Goal: Task Accomplishment & Management: Use online tool/utility

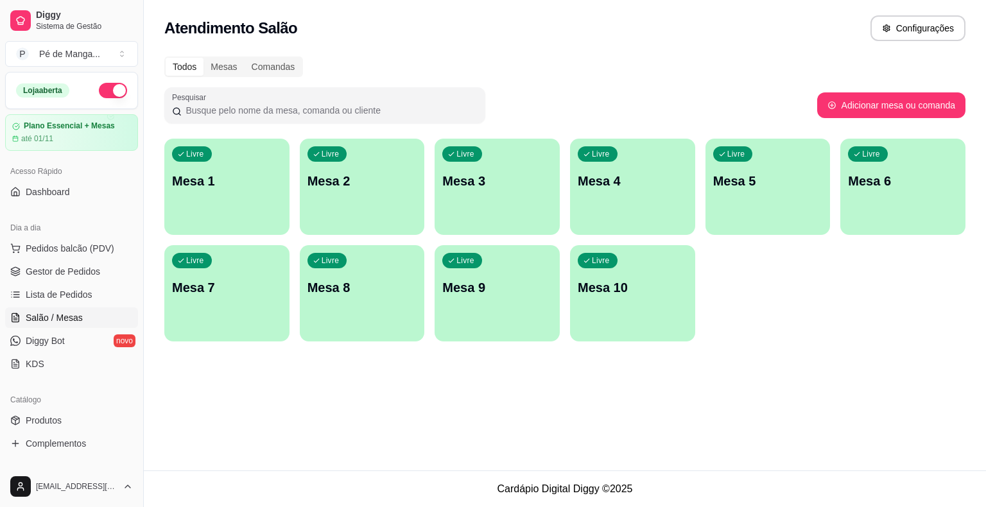
click at [248, 212] on div "Livre Mesa 1" at bounding box center [226, 179] width 125 height 81
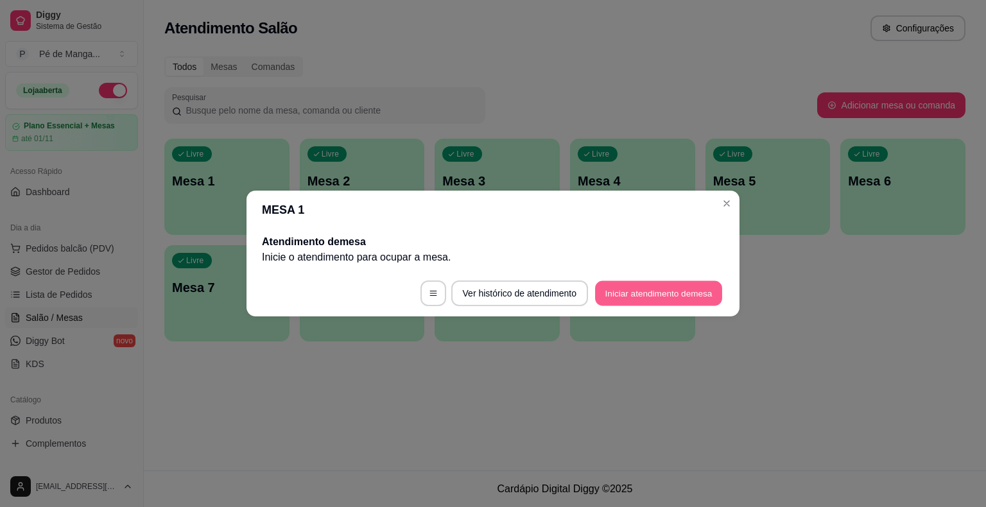
click at [644, 282] on button "Iniciar atendimento de mesa" at bounding box center [658, 293] width 127 height 25
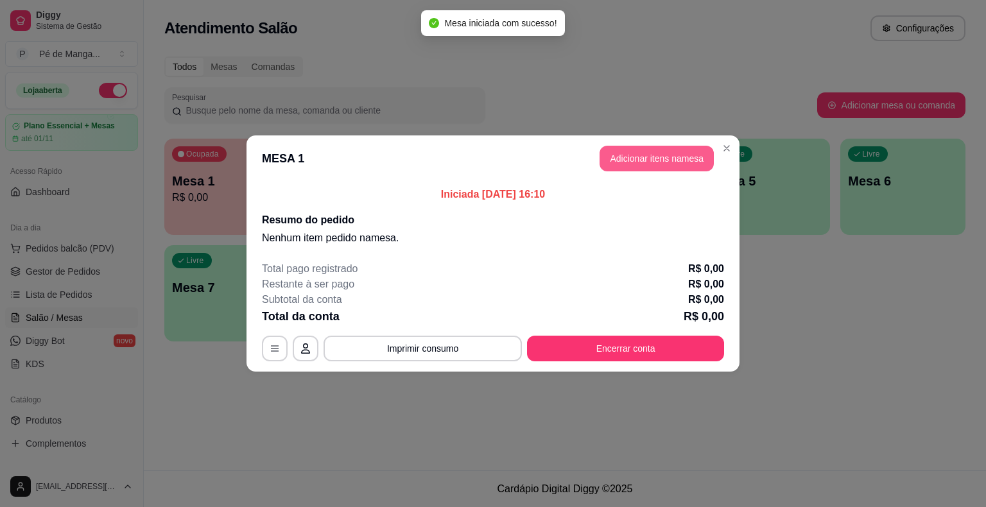
click at [686, 155] on button "Adicionar itens na mesa" at bounding box center [656, 159] width 114 height 26
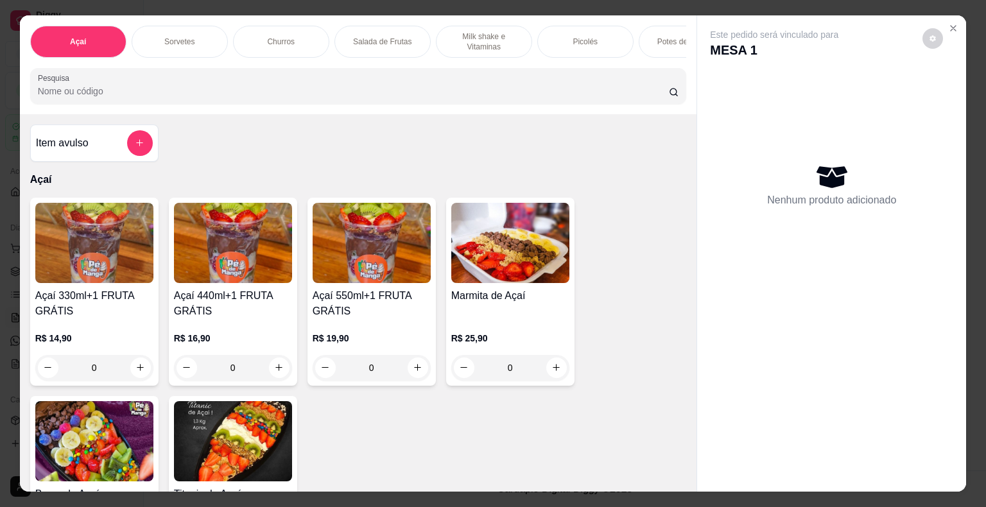
click at [203, 32] on div "Sorvetes" at bounding box center [180, 42] width 96 height 32
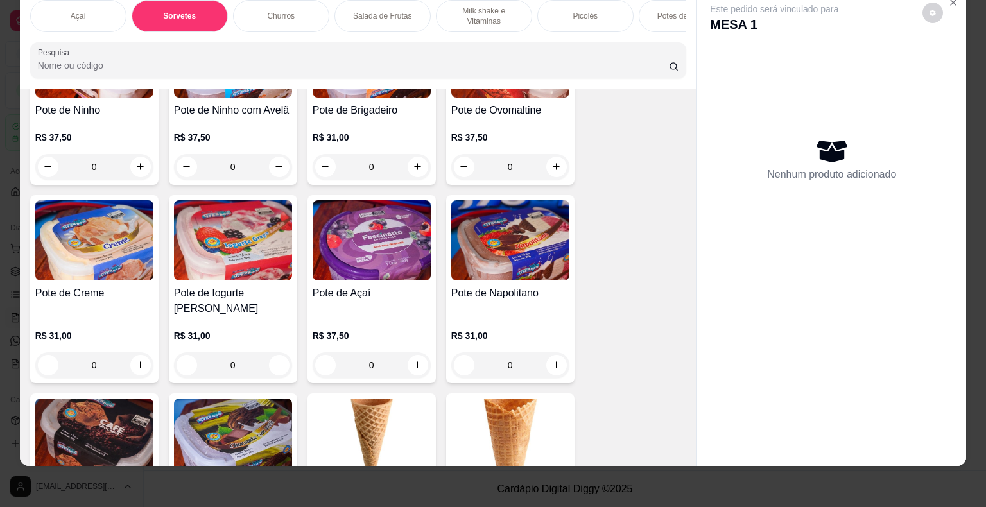
scroll to position [2518, 0]
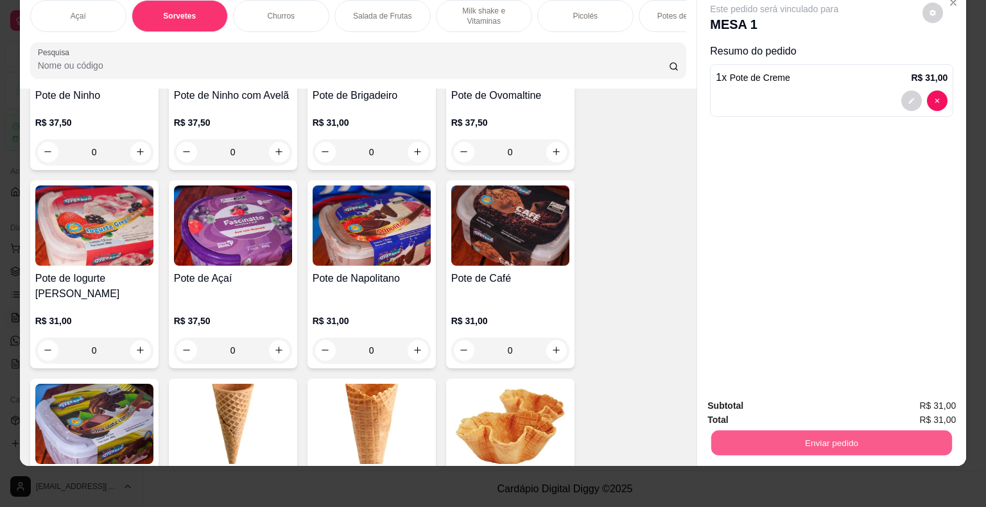
click at [817, 435] on button "Enviar pedido" at bounding box center [831, 443] width 241 height 25
click at [924, 404] on button "Enviar pedido" at bounding box center [922, 402] width 71 height 24
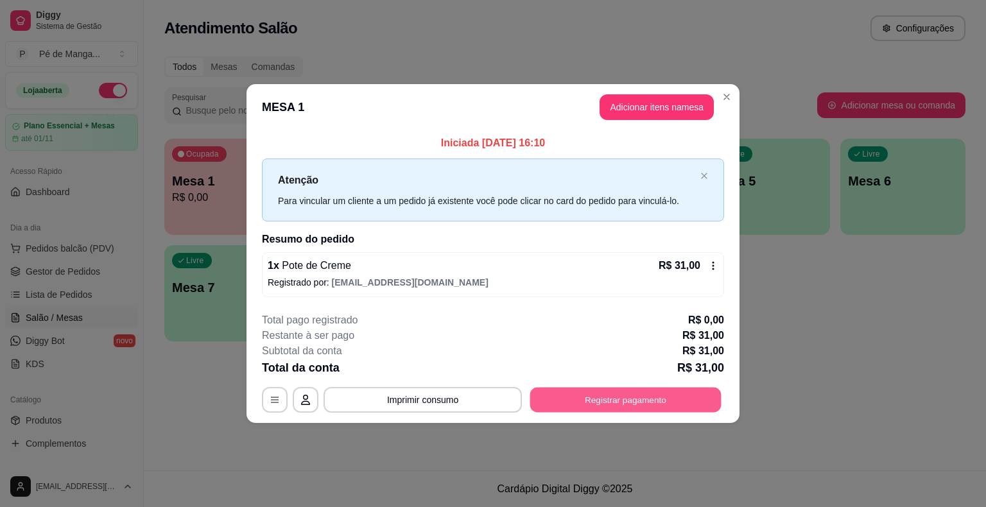
click at [637, 411] on button "Registrar pagamento" at bounding box center [625, 399] width 191 height 25
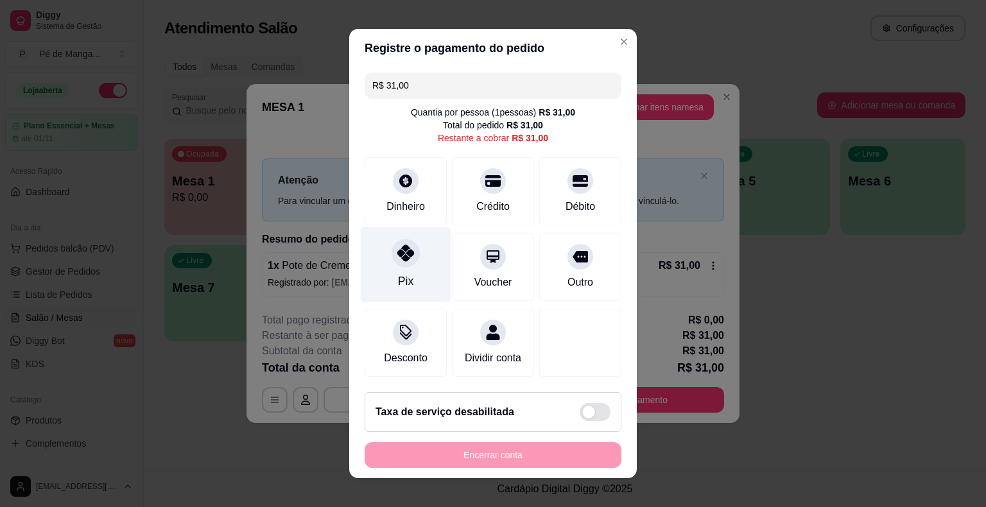
click at [408, 289] on div "Pix" at bounding box center [406, 264] width 90 height 75
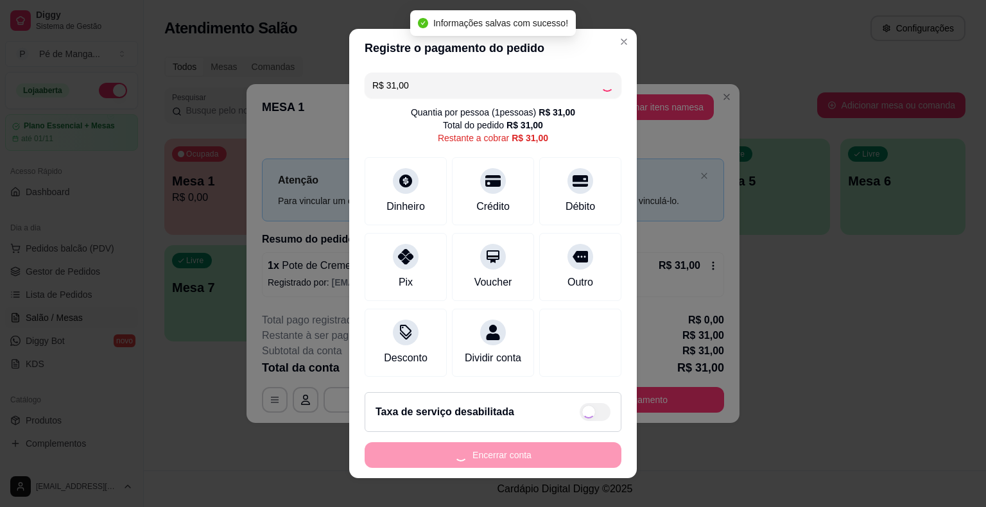
type input "R$ 0,00"
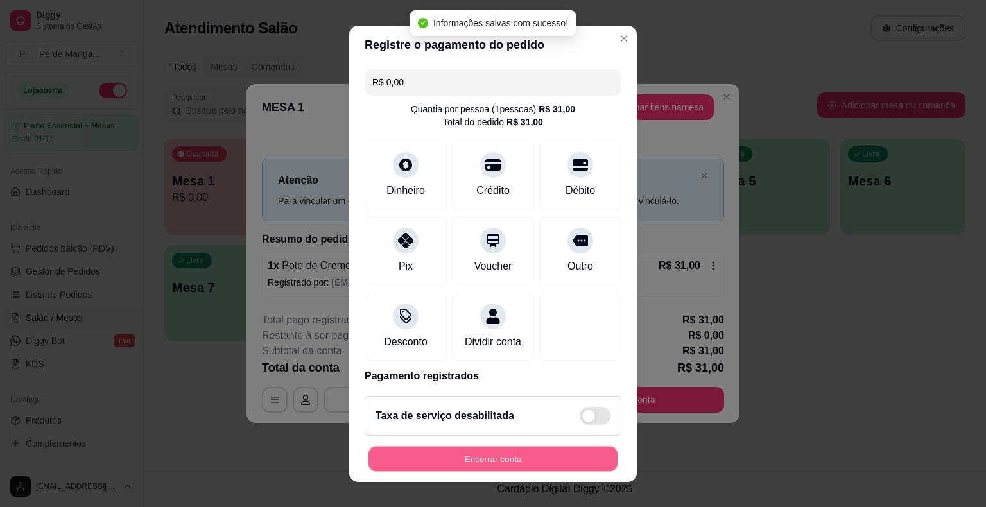
click at [474, 449] on button "Encerrar conta" at bounding box center [492, 458] width 249 height 25
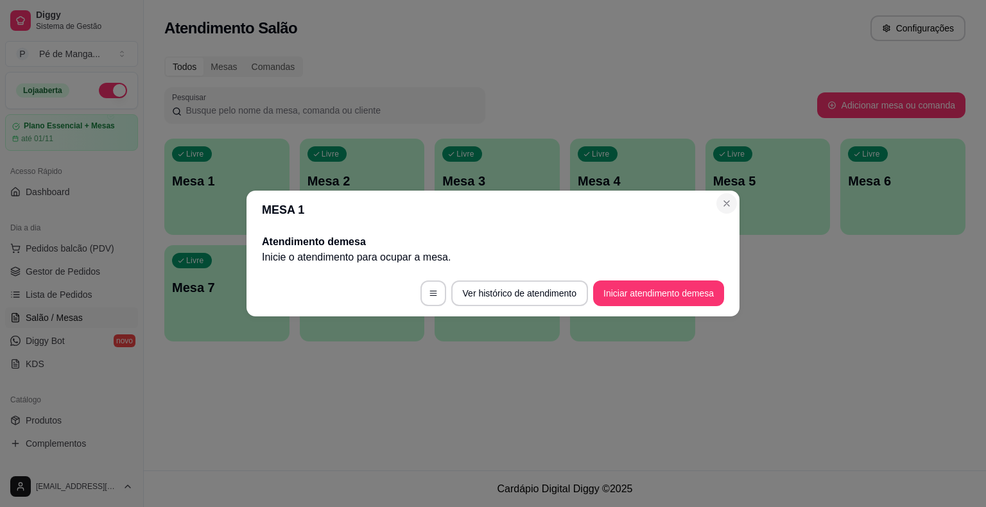
drag, startPoint x: 714, startPoint y: 199, endPoint x: 722, endPoint y: 200, distance: 7.7
click at [715, 199] on header "MESA 1" at bounding box center [492, 210] width 493 height 39
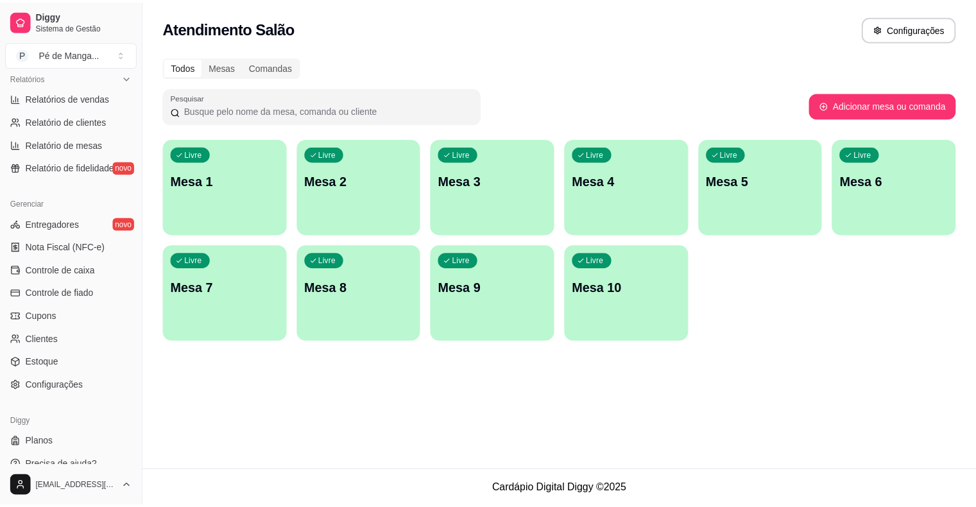
scroll to position [416, 0]
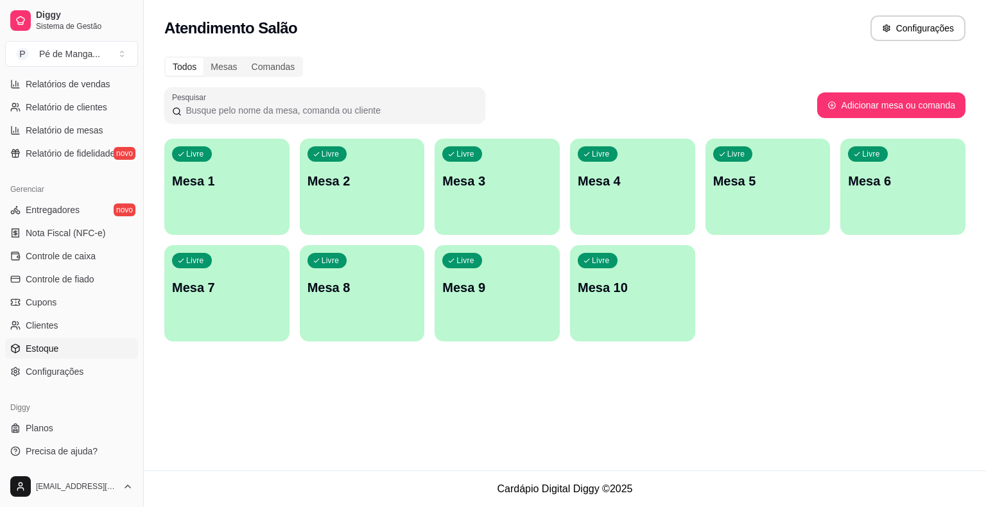
click at [73, 348] on link "Estoque" at bounding box center [71, 348] width 133 height 21
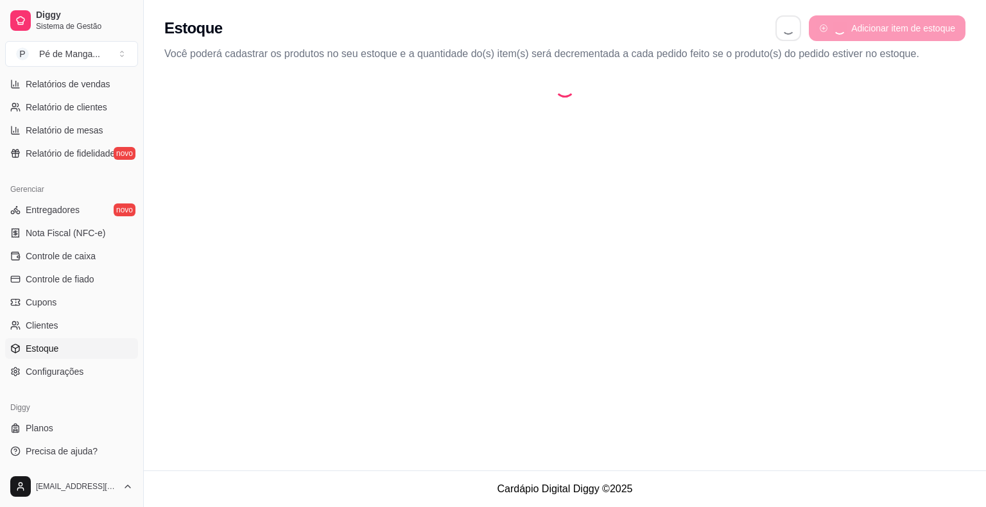
select select "QUANTITY_ORDER"
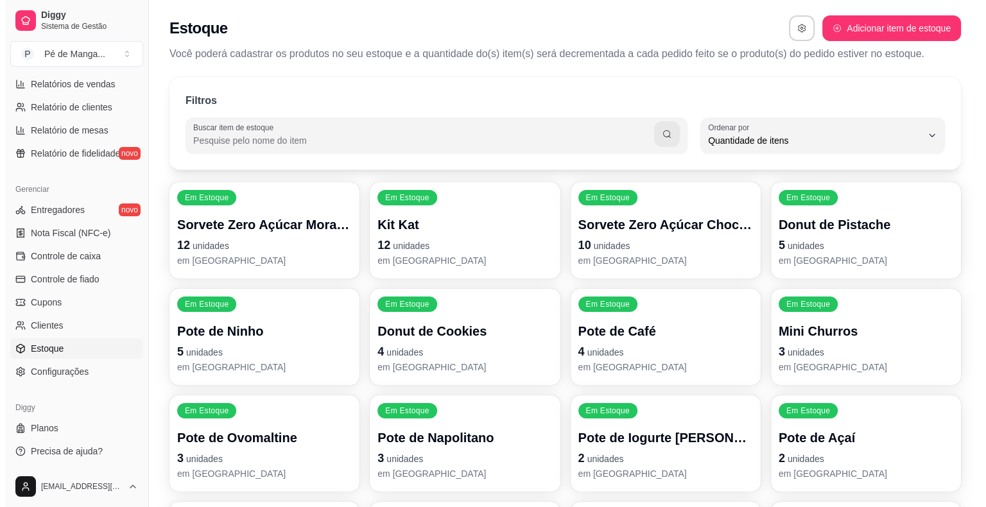
scroll to position [12, 0]
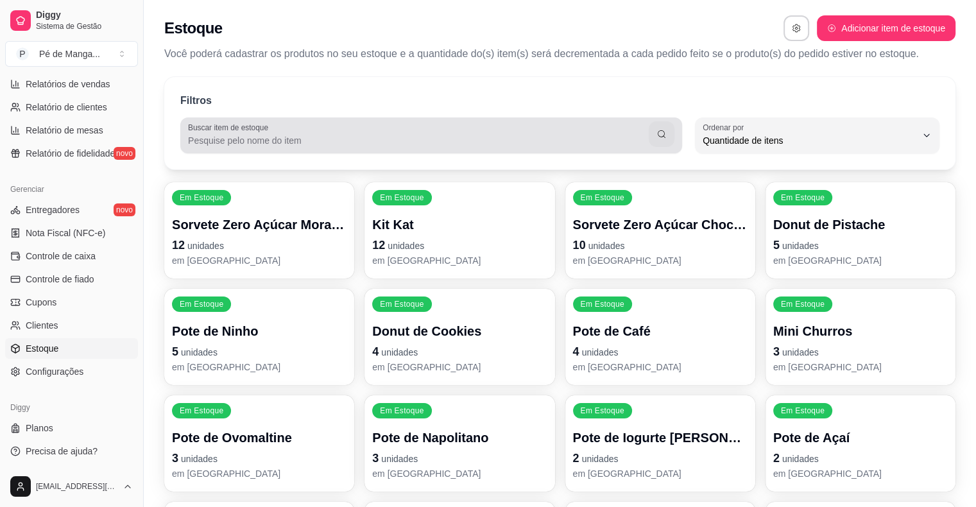
drag, startPoint x: 350, startPoint y: 144, endPoint x: 341, endPoint y: 148, distance: 9.2
click at [344, 146] on input "Buscar item de estoque" at bounding box center [418, 140] width 461 height 13
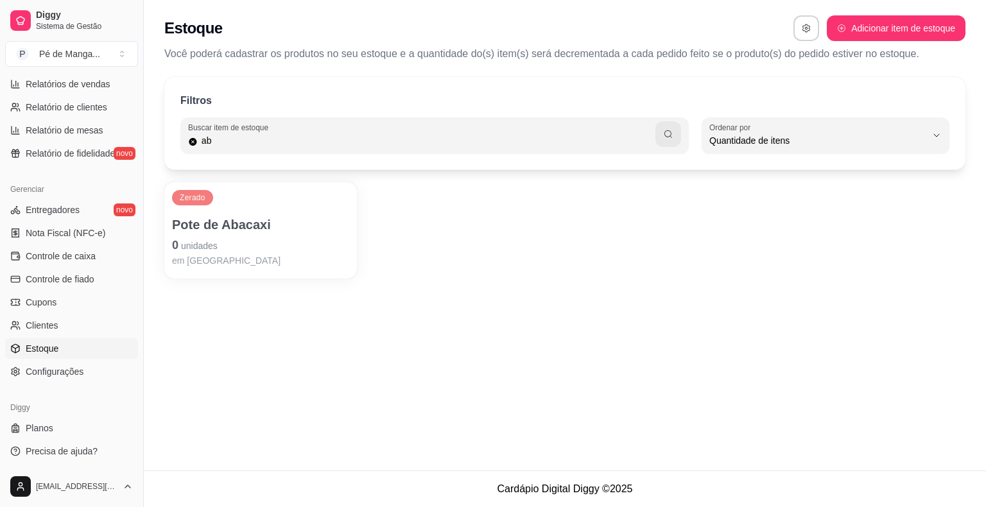
type input "a"
type input "n"
type input "f"
type input "b"
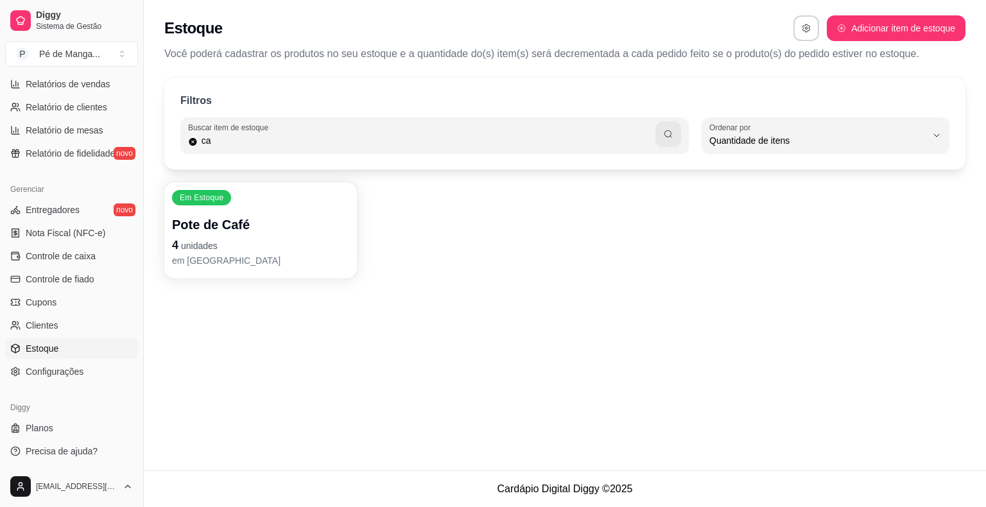
type input "c"
type input "i"
type input "c"
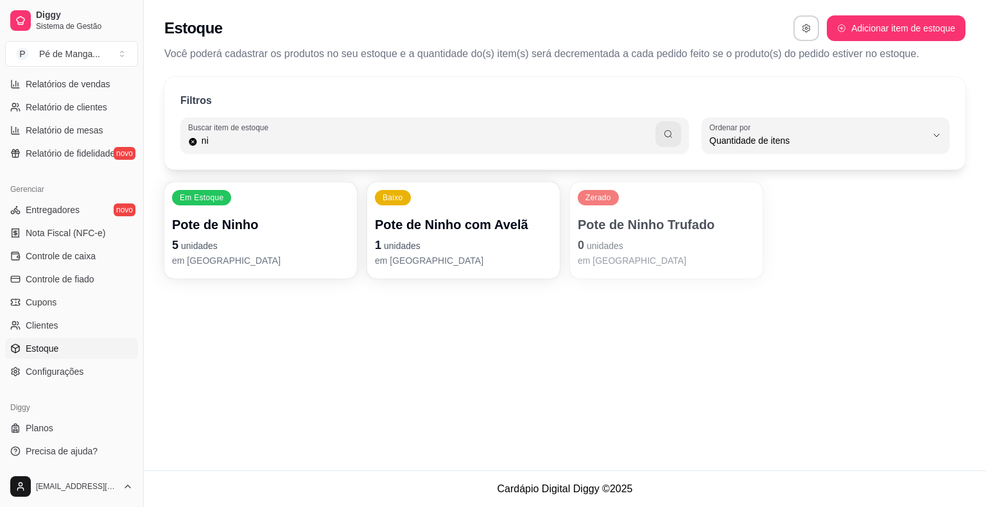
type input "n"
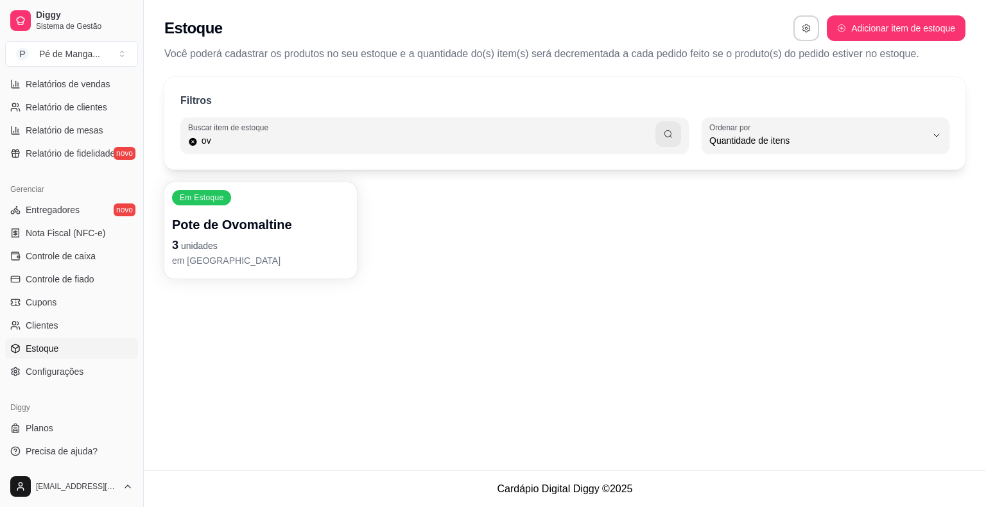
type input "o"
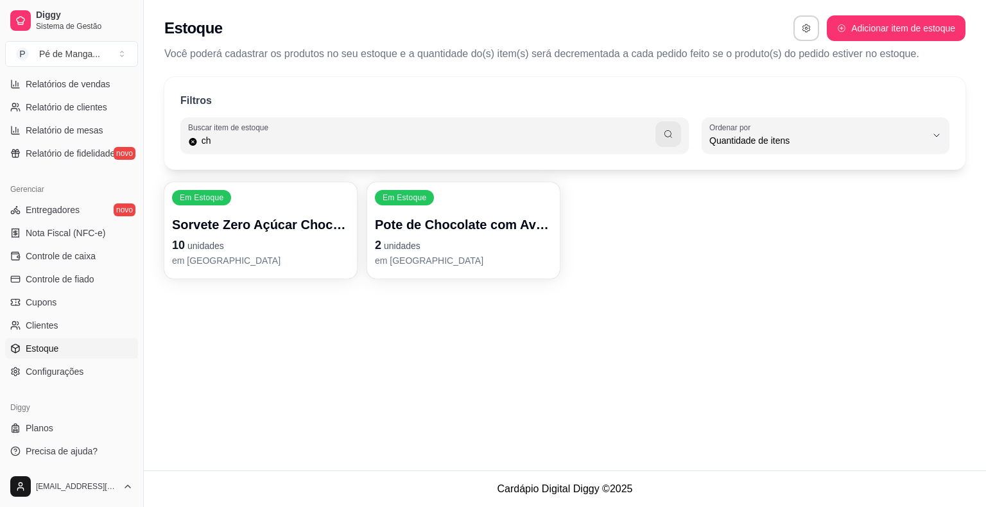
type input "c"
type input "a"
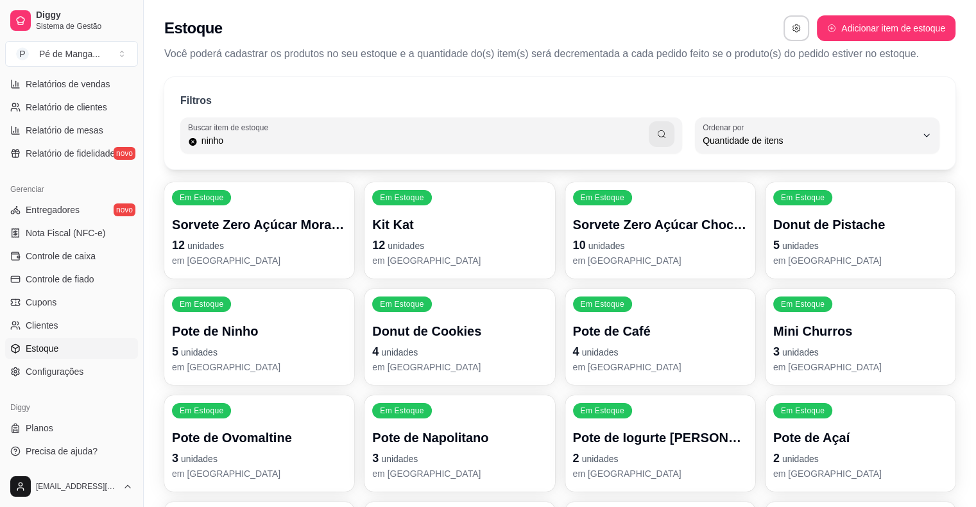
type input "ninho"
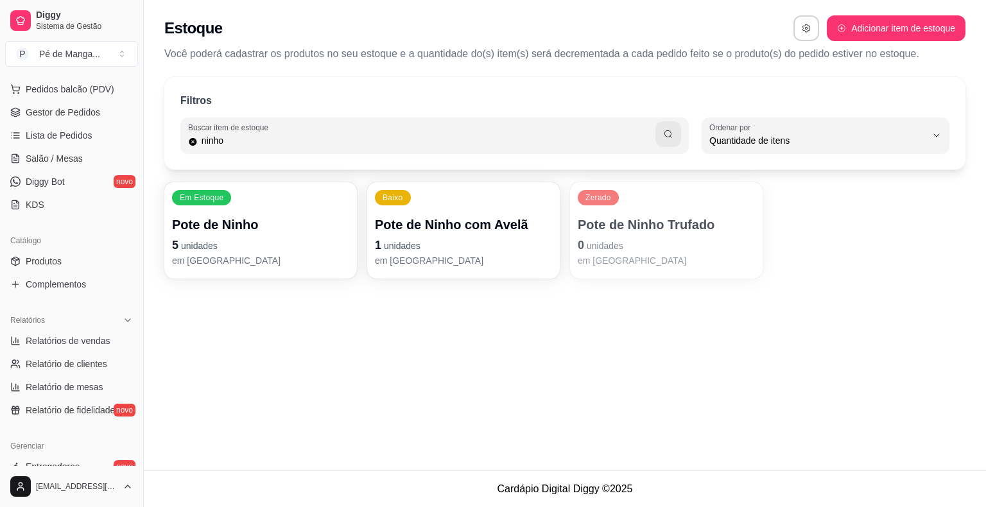
scroll to position [0, 0]
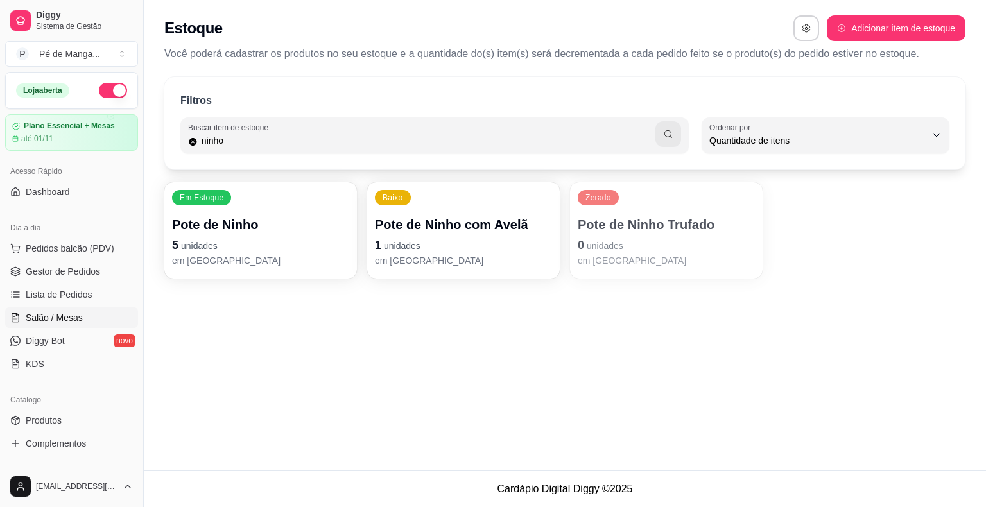
click at [67, 307] on link "Salão / Mesas" at bounding box center [71, 317] width 133 height 21
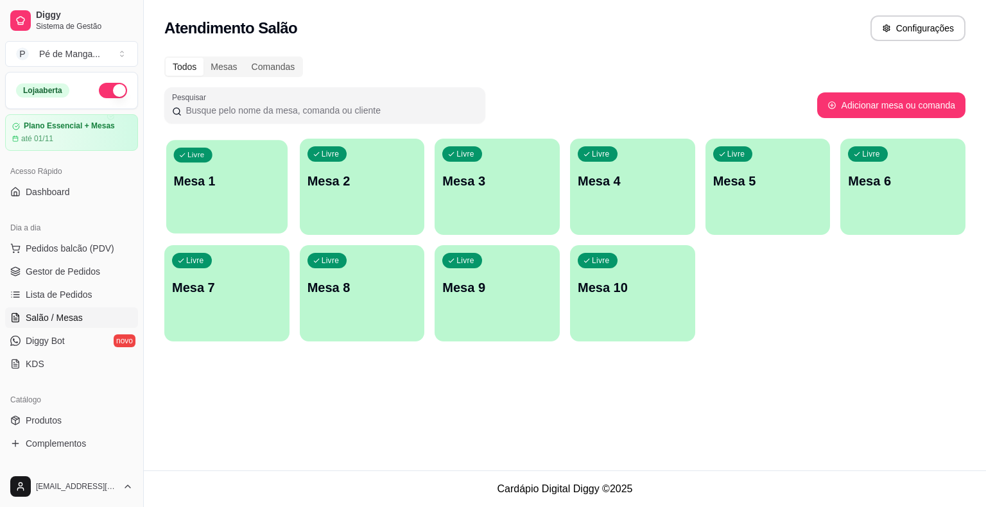
click at [246, 155] on div "Livre Mesa 1" at bounding box center [226, 179] width 121 height 78
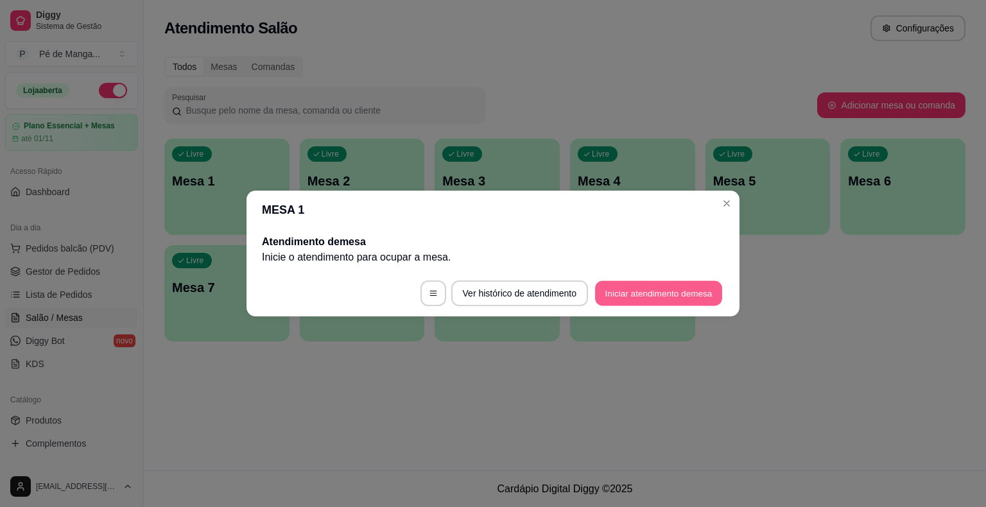
click at [678, 294] on button "Iniciar atendimento de mesa" at bounding box center [658, 293] width 127 height 25
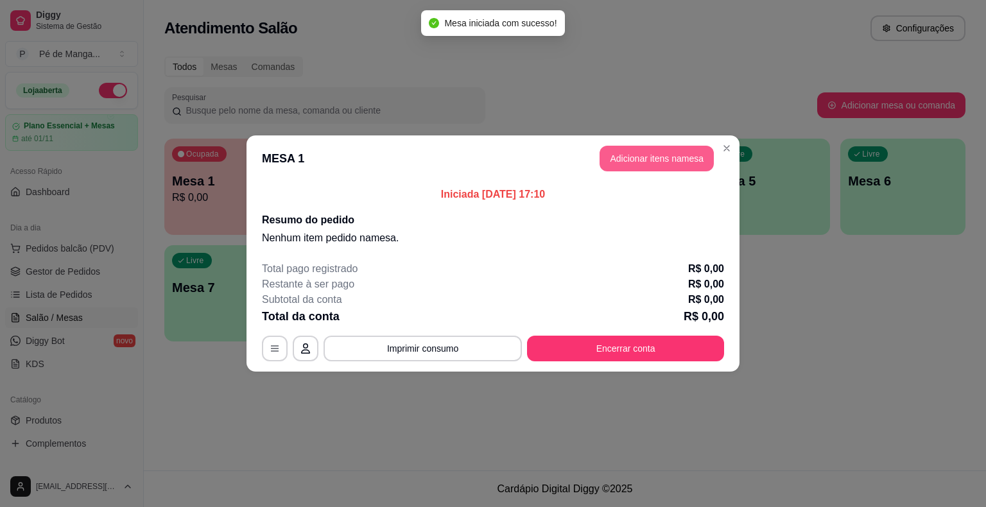
click at [680, 166] on button "Adicionar itens na mesa" at bounding box center [656, 159] width 114 height 26
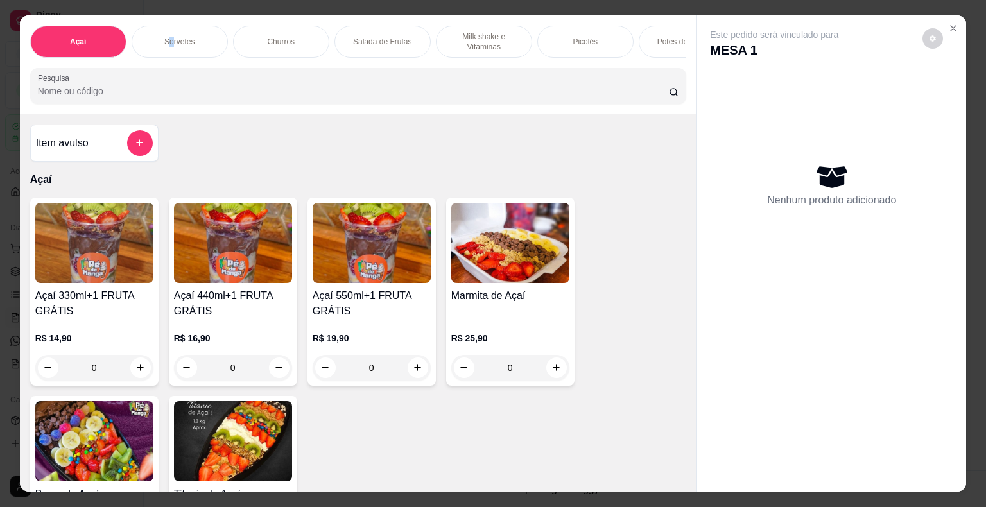
click at [168, 37] on p "Sorvetes" at bounding box center [179, 42] width 30 height 10
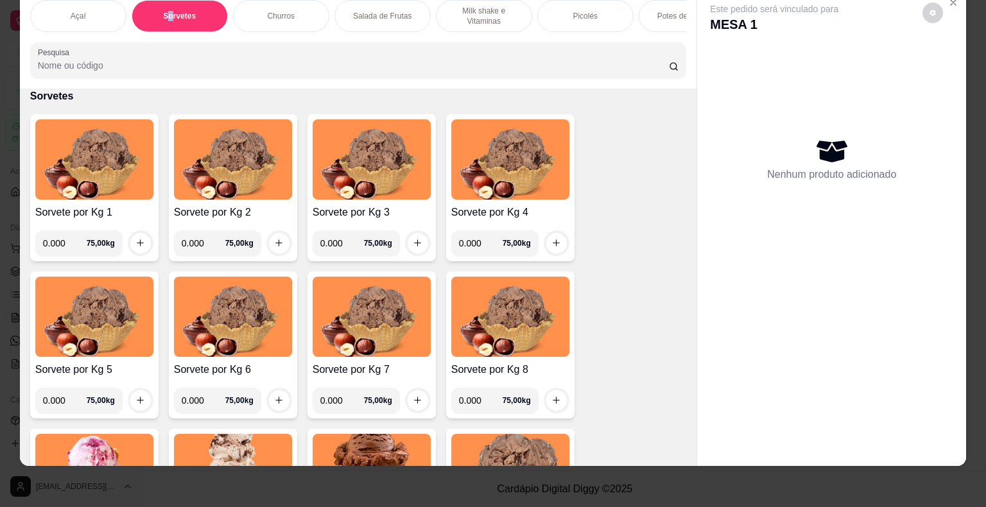
click at [67, 245] on input "0.000" at bounding box center [65, 243] width 44 height 26
type input "0.266"
click at [135, 233] on button "increase-product-quantity" at bounding box center [140, 243] width 21 height 21
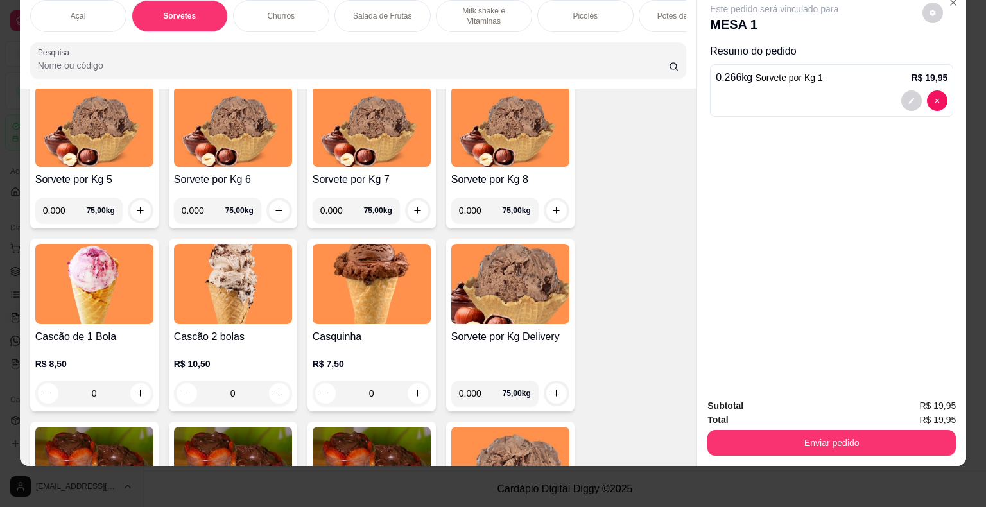
scroll to position [657, 0]
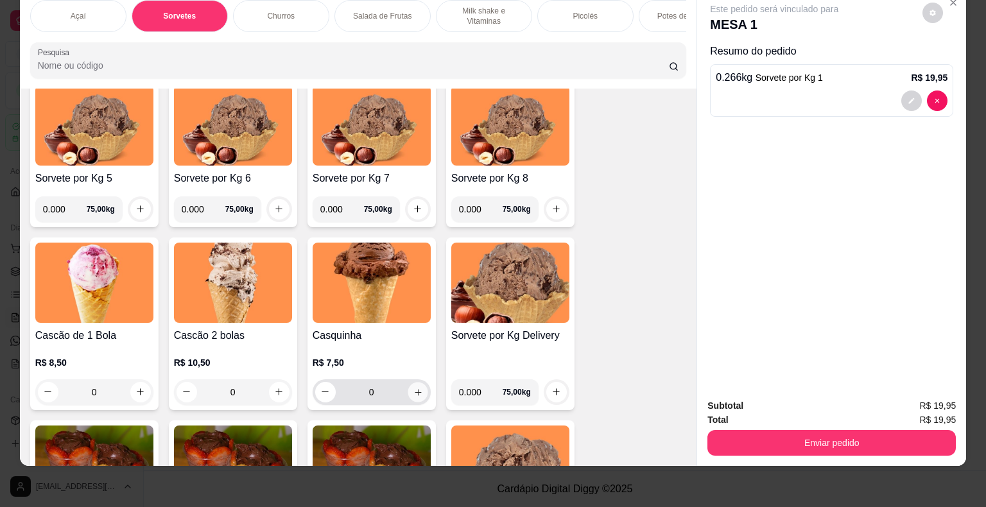
click at [416, 395] on button "increase-product-quantity" at bounding box center [418, 392] width 20 height 20
type input "1"
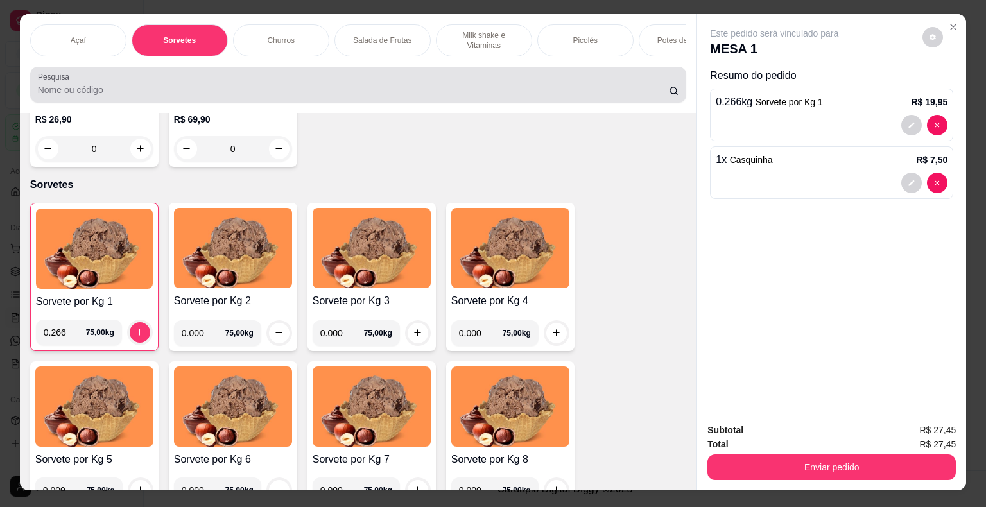
scroll to position [0, 0]
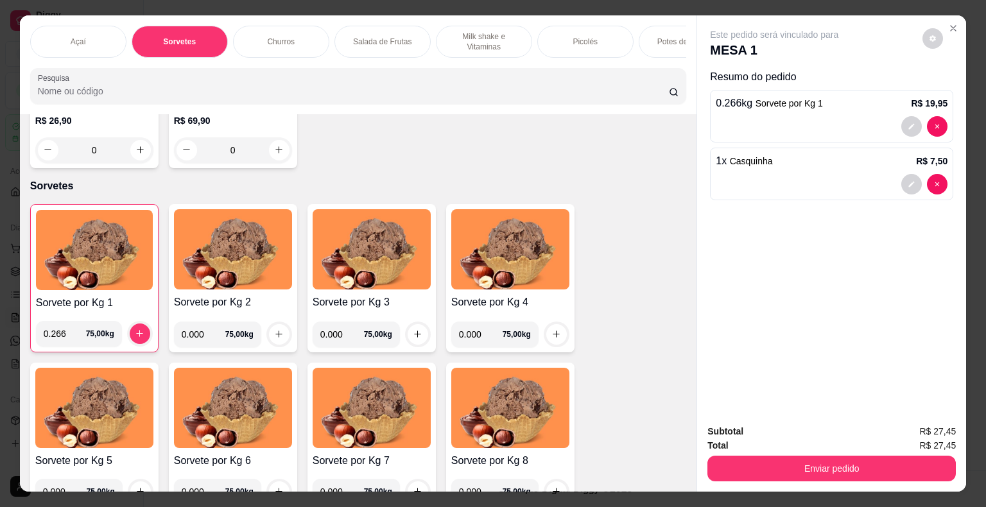
click at [581, 49] on div "Picolés" at bounding box center [585, 42] width 96 height 32
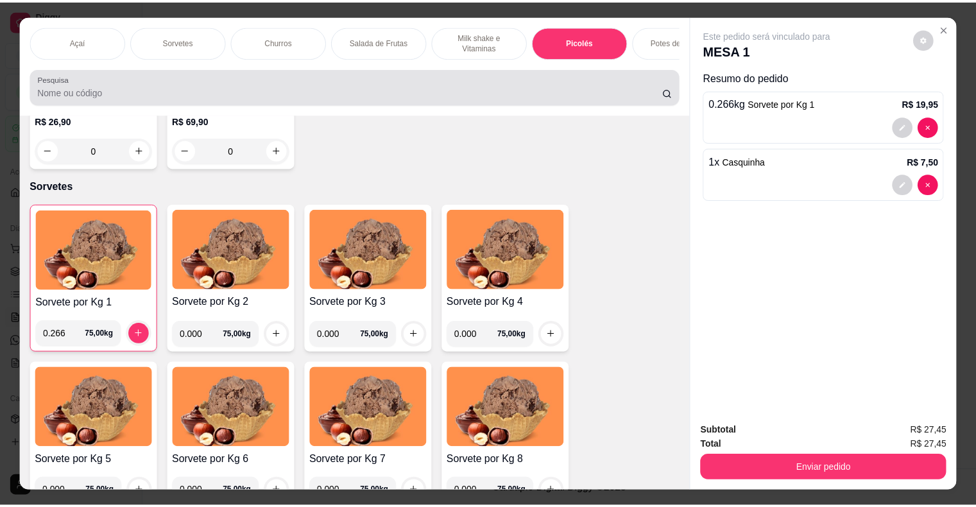
scroll to position [31, 0]
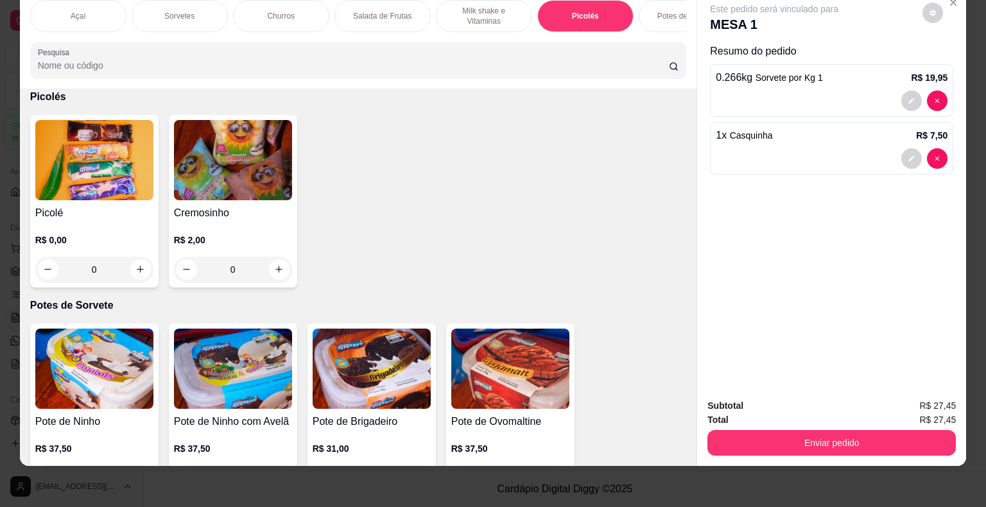
click at [110, 160] on img at bounding box center [94, 160] width 118 height 80
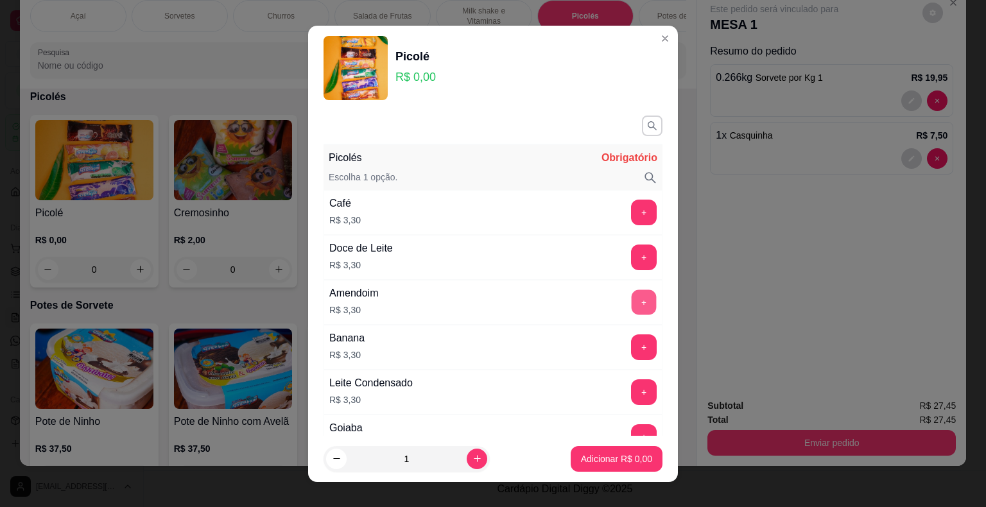
click at [632, 304] on button "+" at bounding box center [644, 301] width 25 height 25
click at [619, 463] on p "Adicionar R$ 3,30" at bounding box center [616, 458] width 71 height 13
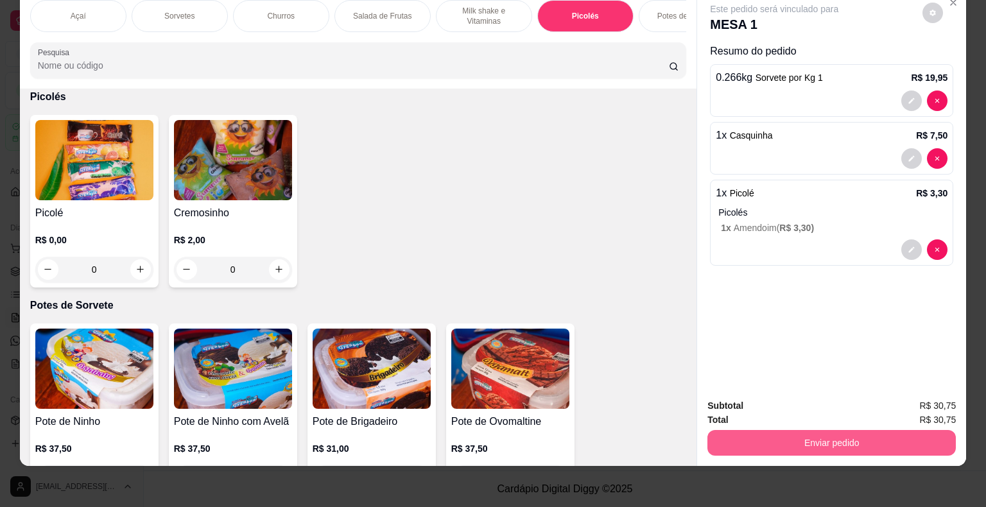
click at [794, 440] on button "Enviar pedido" at bounding box center [831, 443] width 248 height 26
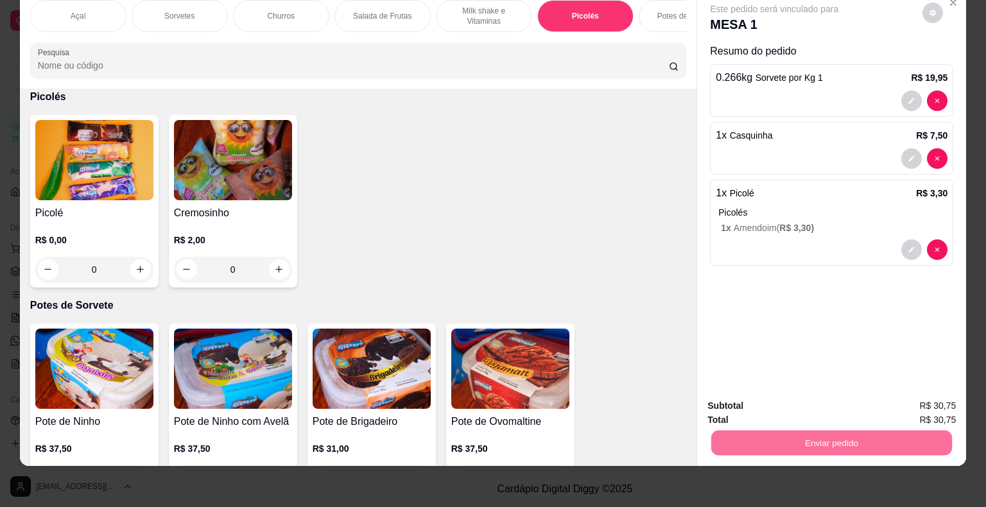
click at [920, 406] on button "Enviar pedido" at bounding box center [922, 402] width 71 height 24
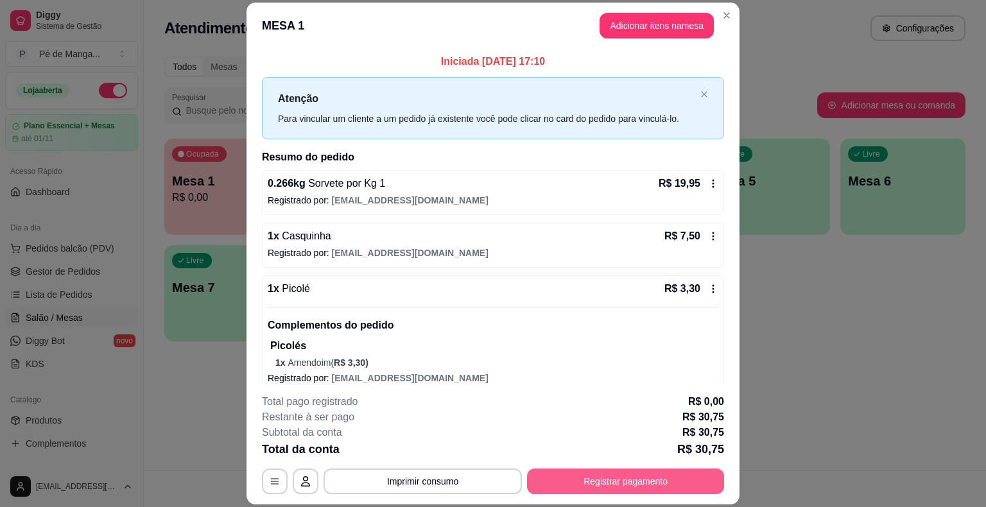
click at [675, 484] on button "Registrar pagamento" at bounding box center [625, 482] width 197 height 26
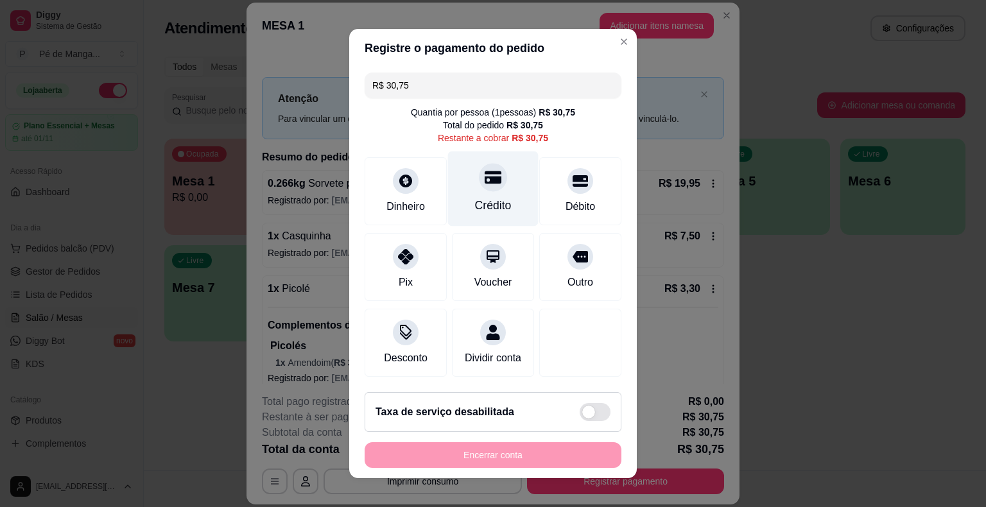
click at [475, 206] on div "Crédito" at bounding box center [493, 205] width 37 height 17
type input "R$ 0,00"
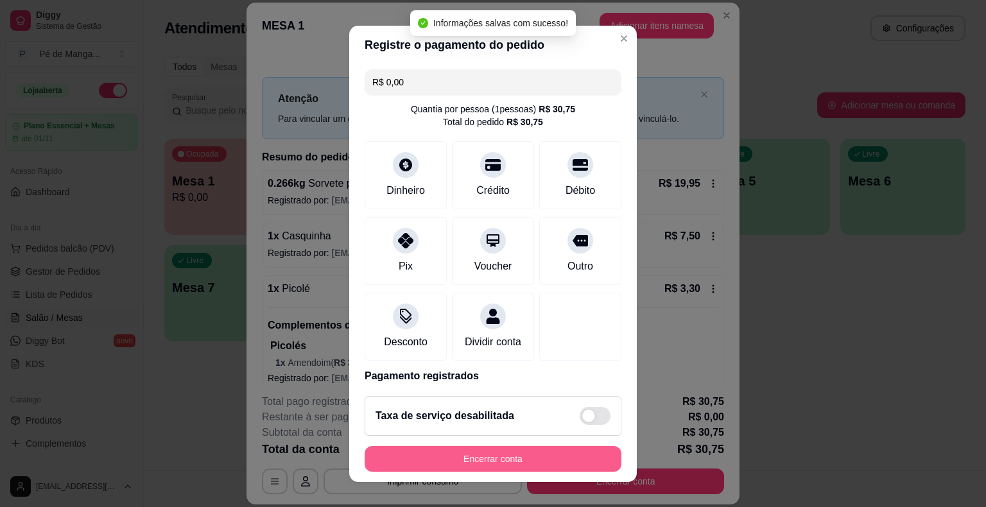
click at [524, 458] on button "Encerrar conta" at bounding box center [493, 459] width 257 height 26
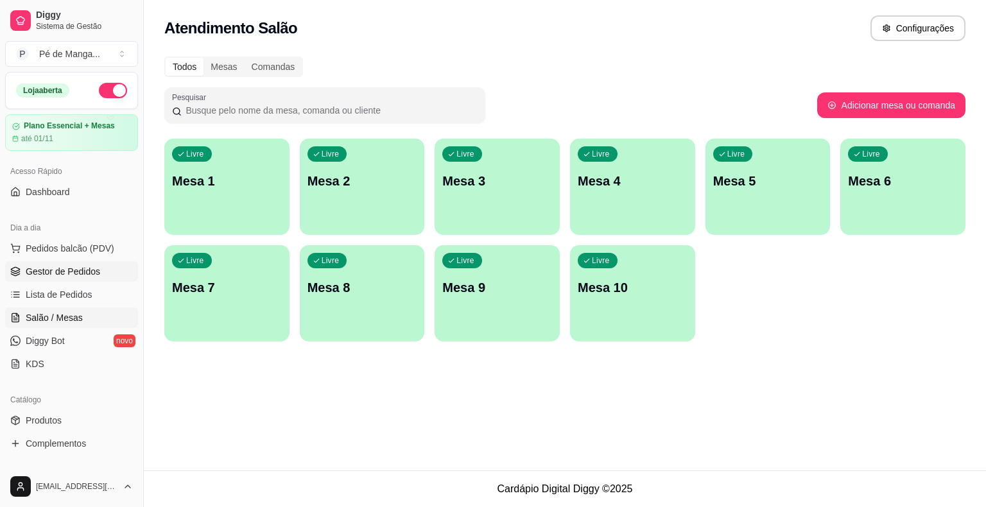
click at [100, 266] on link "Gestor de Pedidos" at bounding box center [71, 271] width 133 height 21
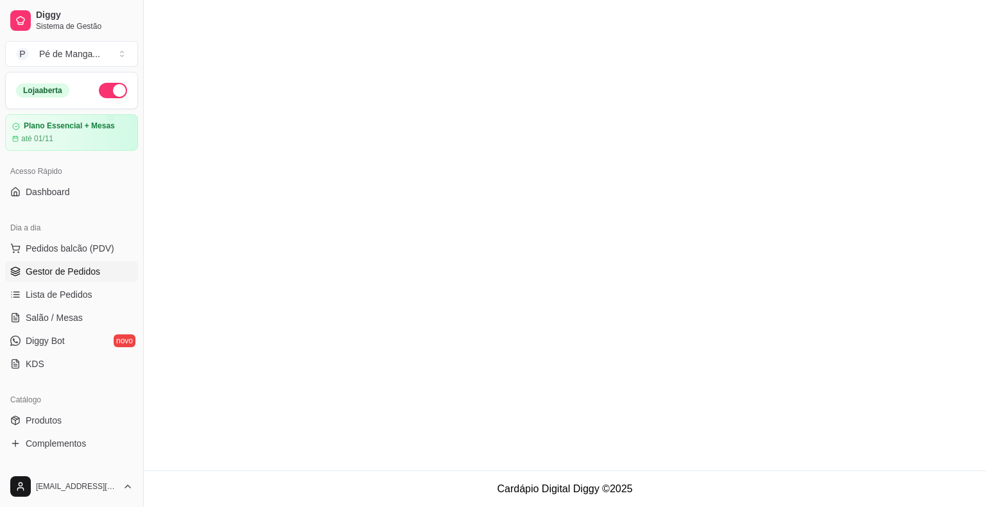
click at [100, 266] on link "Gestor de Pedidos" at bounding box center [71, 271] width 133 height 21
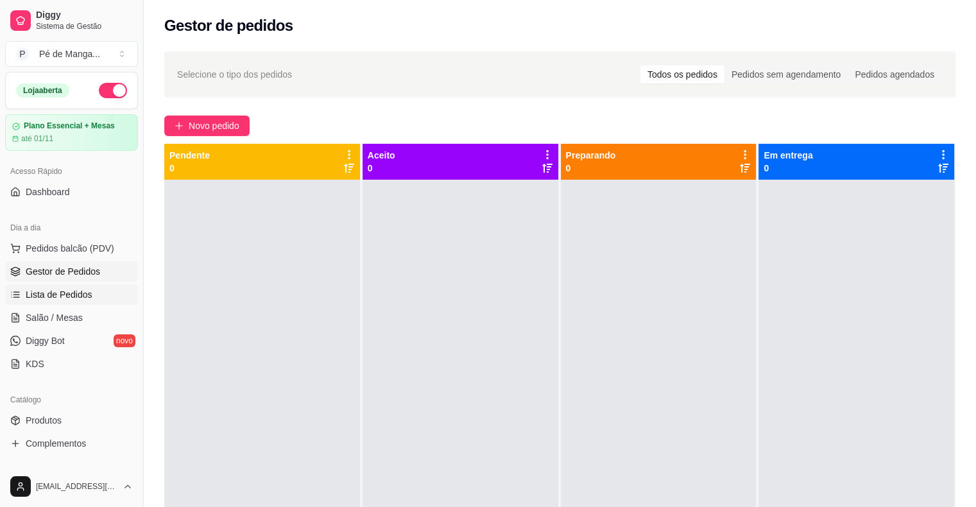
click at [82, 285] on link "Lista de Pedidos" at bounding box center [71, 294] width 133 height 21
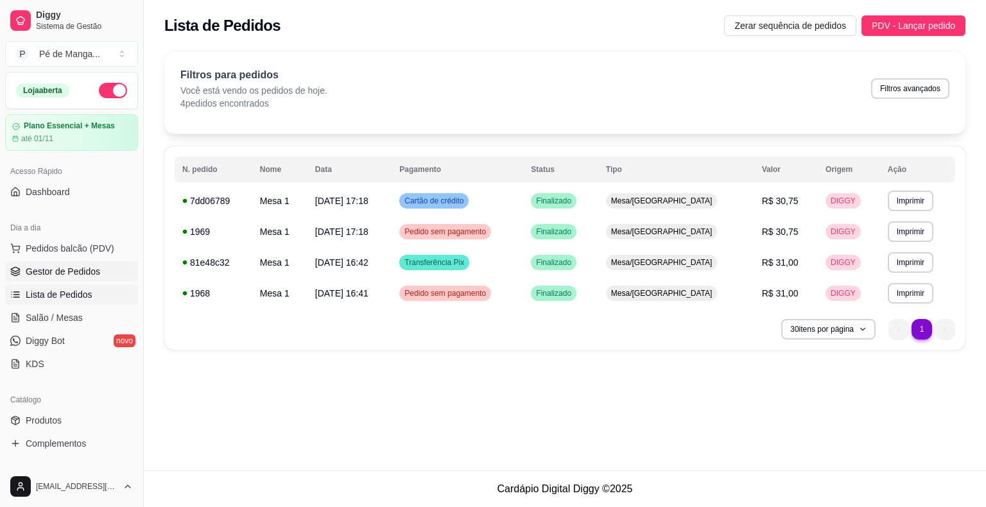
click at [100, 273] on link "Gestor de Pedidos" at bounding box center [71, 271] width 133 height 21
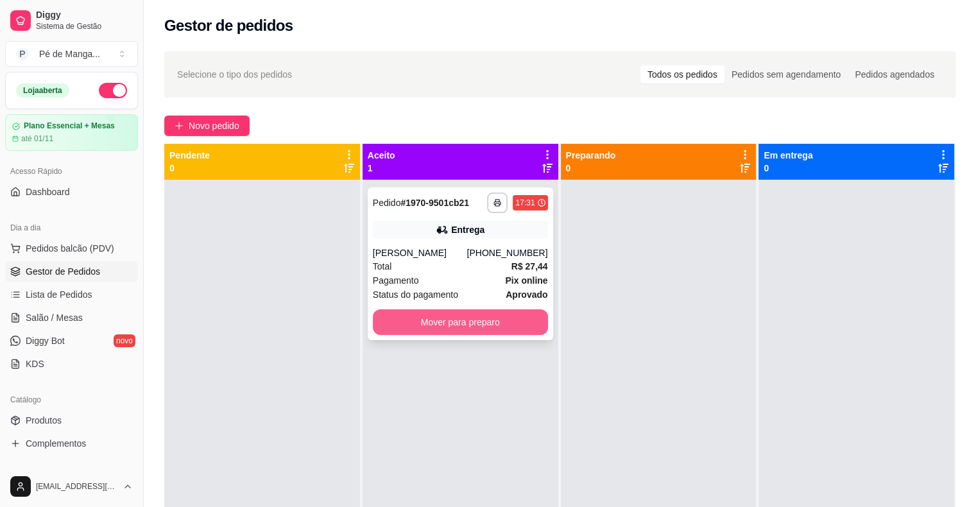
click at [427, 326] on button "Mover para preparo" at bounding box center [460, 322] width 175 height 26
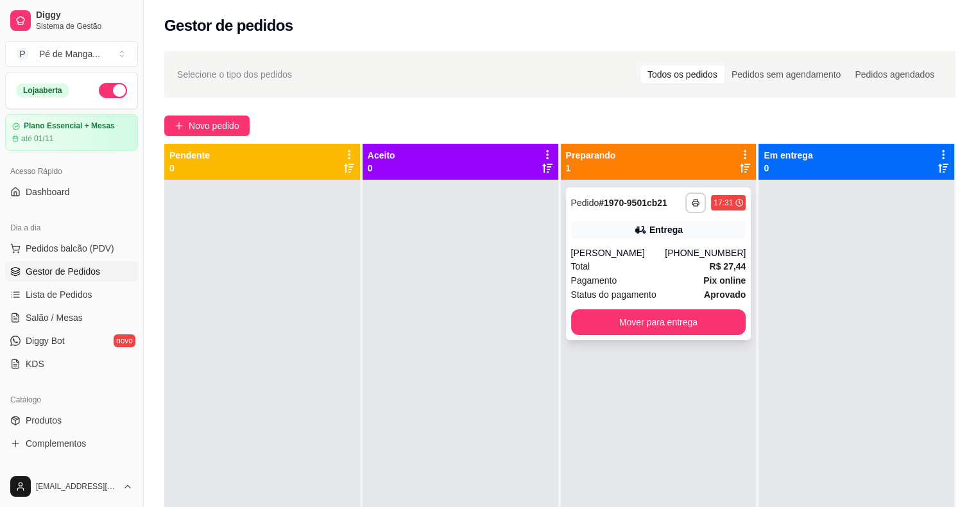
click at [709, 272] on span "R$ 27,44" at bounding box center [727, 266] width 37 height 14
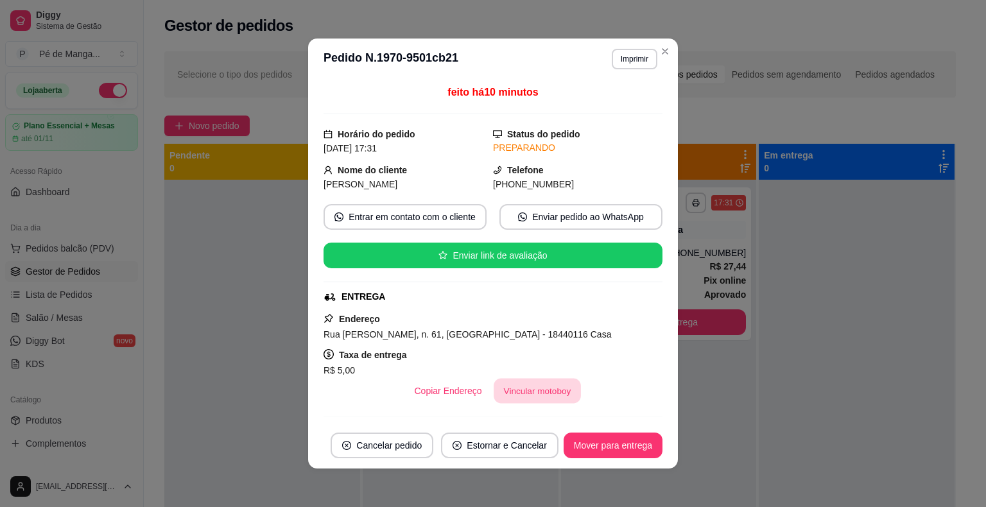
click at [542, 391] on button "Vincular motoboy" at bounding box center [537, 391] width 87 height 25
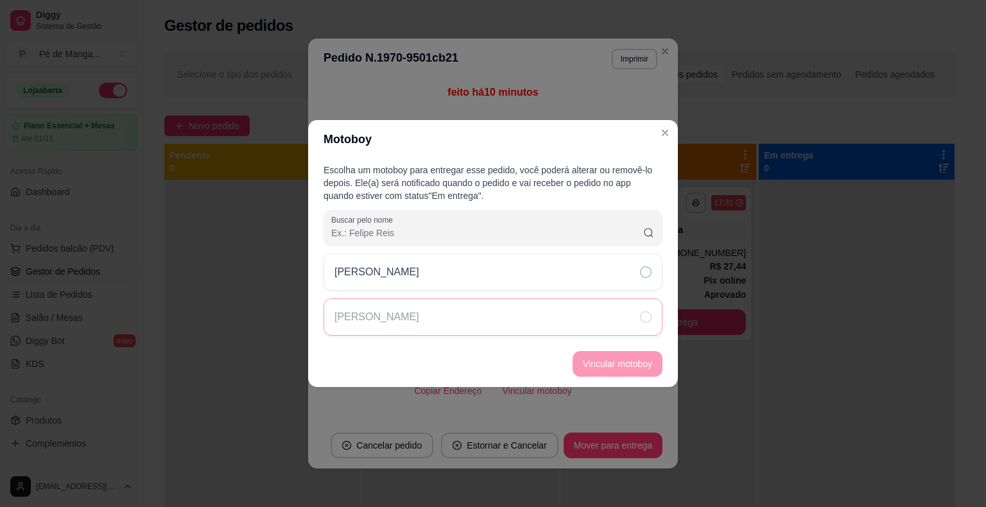
click at [456, 299] on div "[PERSON_NAME]" at bounding box center [492, 316] width 339 height 37
click at [472, 283] on div "[PERSON_NAME]" at bounding box center [492, 272] width 339 height 37
click at [620, 371] on button "Vincular motoboy" at bounding box center [617, 364] width 87 height 25
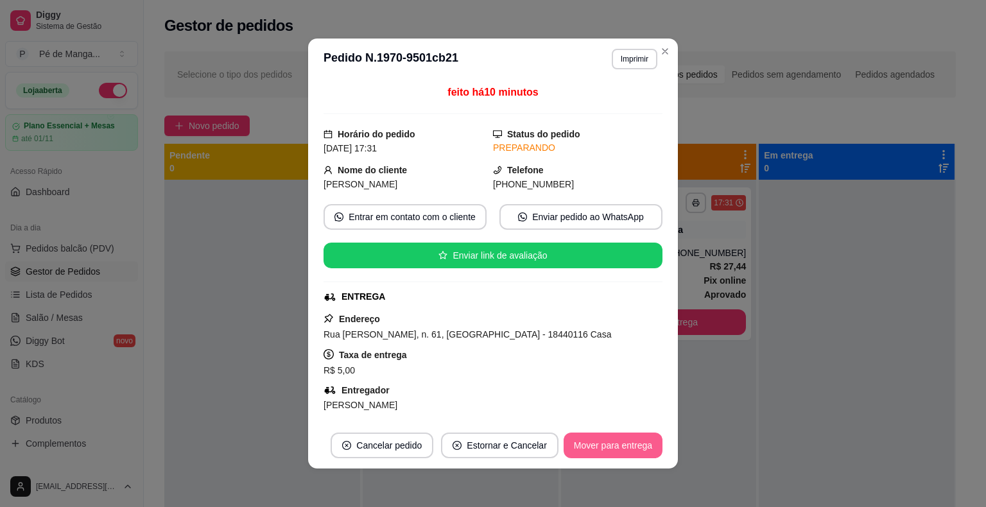
click at [570, 436] on button "Mover para entrega" at bounding box center [612, 446] width 99 height 26
